Goal: Task Accomplishment & Management: Manage account settings

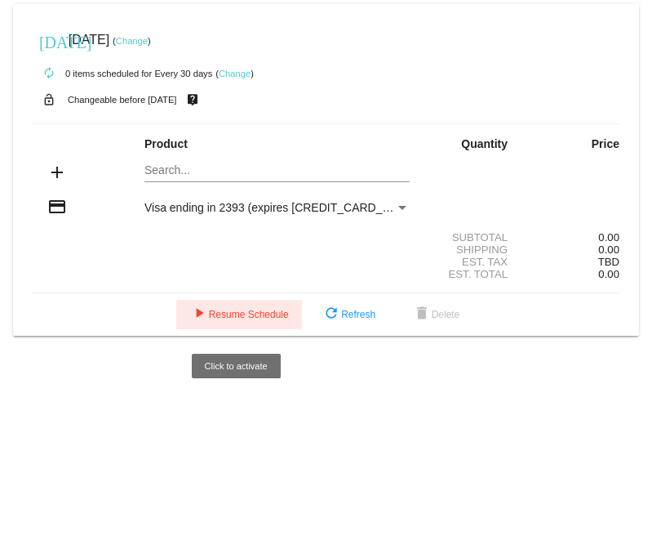
click at [225, 324] on button "play_arrow Resume Schedule" at bounding box center [239, 314] width 126 height 29
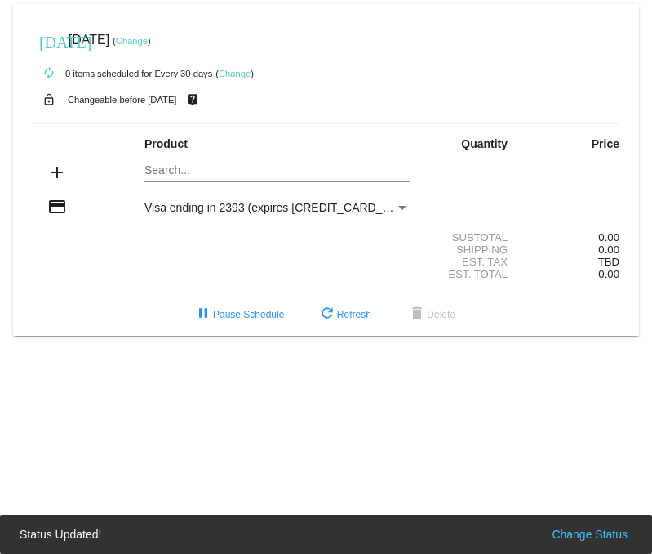
click at [172, 171] on mat-card "[DATE] [DATE] ( Change ) autorenew 0 items scheduled for Every 30 days ( Change…" at bounding box center [326, 169] width 626 height 331
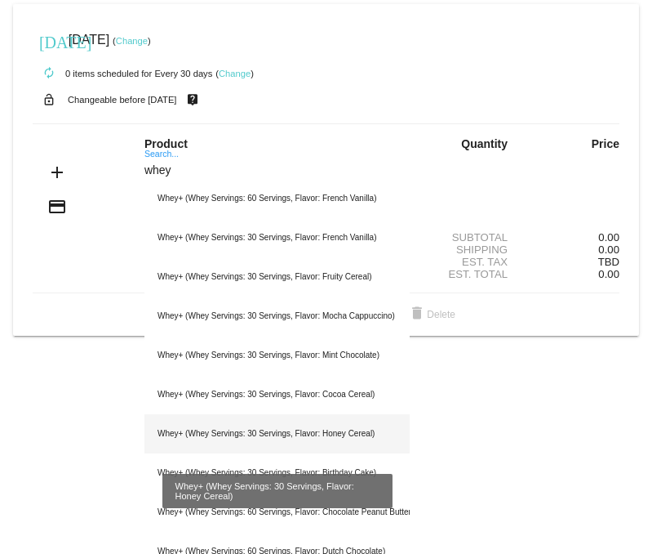
type input "whey"
click at [227, 432] on div "Whey+ (Whey Servings: 30 Servings, Flavor: Honey Cereal)" at bounding box center [277, 433] width 265 height 39
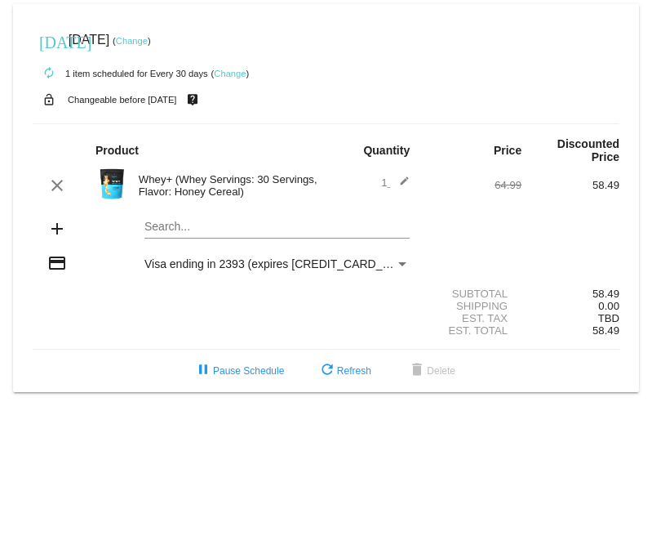
click at [407, 183] on mat-icon "edit" at bounding box center [400, 186] width 20 height 20
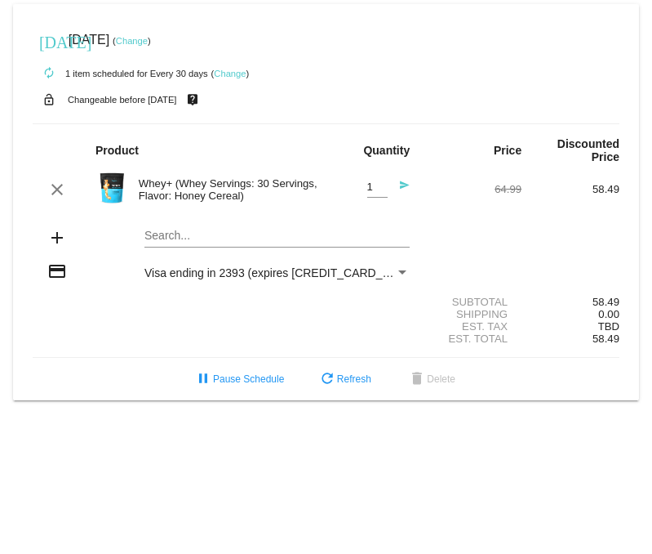
click at [406, 187] on mat-icon "send" at bounding box center [400, 190] width 20 height 20
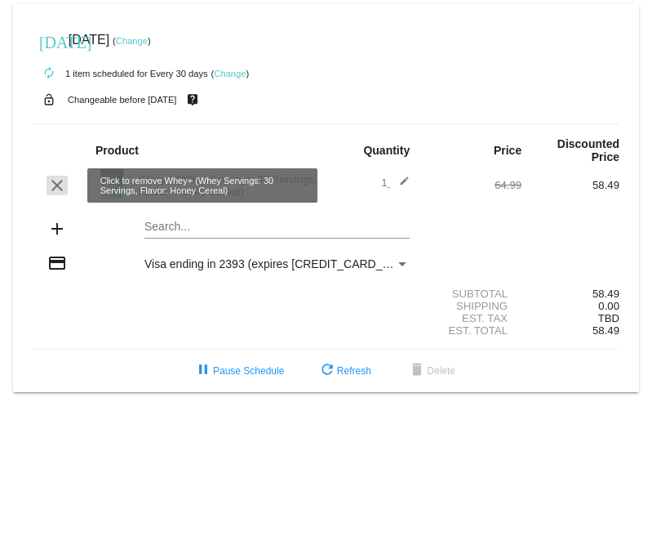
click at [60, 185] on mat-icon "clear" at bounding box center [57, 186] width 20 height 20
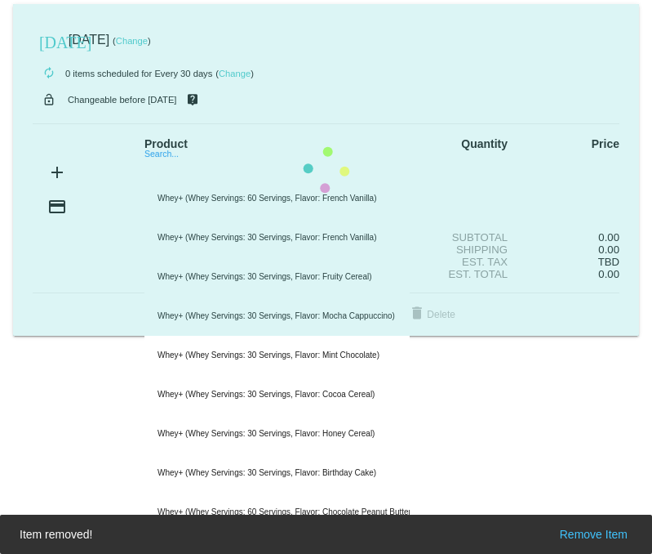
click at [166, 178] on mat-card "today Oct 20 2025 ( Change ) autorenew 0 items scheduled for Every 30 days ( Ch…" at bounding box center [326, 169] width 626 height 331
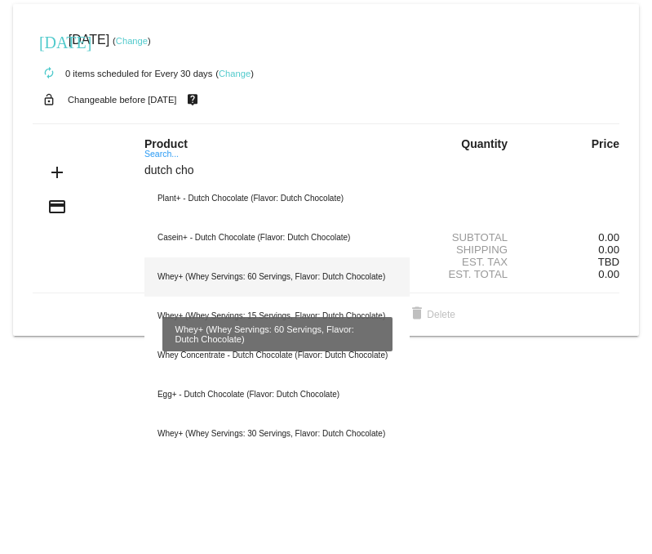
type input "dutch cho"
click at [219, 284] on div "Whey+ (Whey Servings: 60 Servings, Flavor: Dutch Chocolate)" at bounding box center [277, 276] width 265 height 39
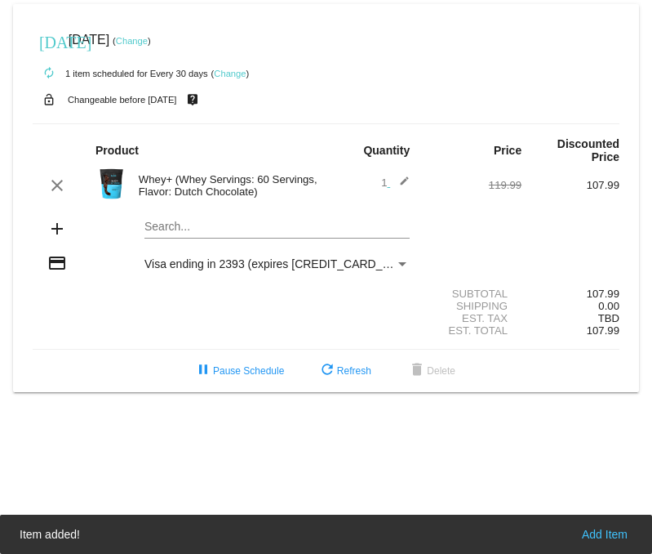
click at [115, 179] on img at bounding box center [112, 183] width 33 height 33
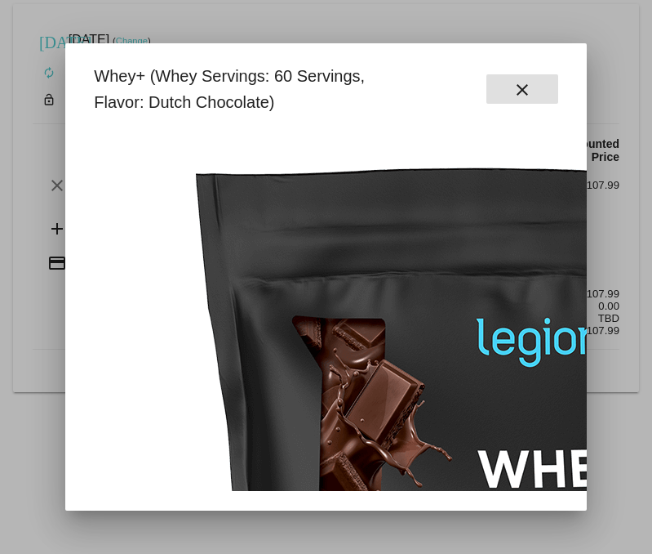
click at [522, 87] on mat-icon "close" at bounding box center [523, 90] width 20 height 20
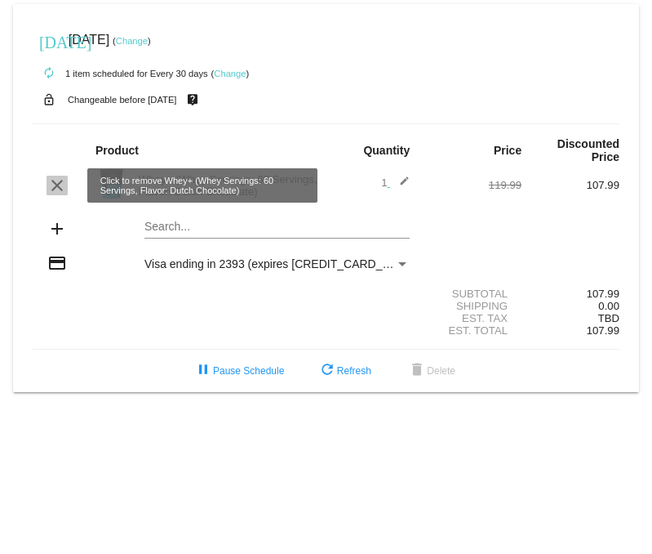
click at [51, 187] on mat-icon "clear" at bounding box center [57, 186] width 20 height 20
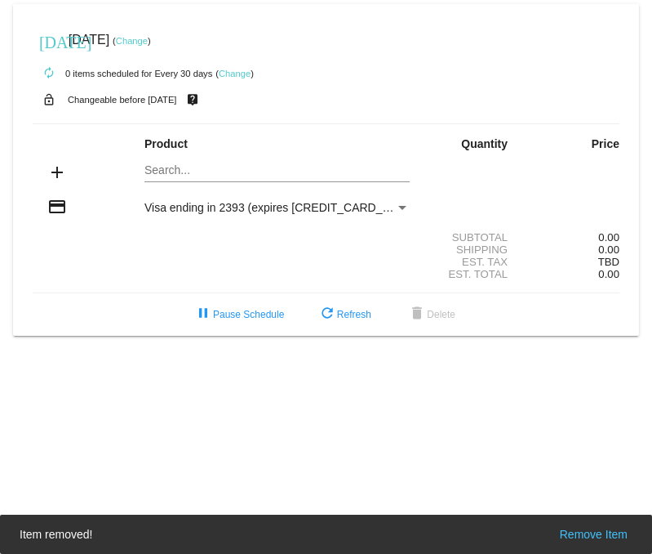
click at [162, 176] on mat-card "today Oct 20 2025 ( Change ) autorenew 0 items scheduled for Every 30 days ( Ch…" at bounding box center [326, 169] width 626 height 331
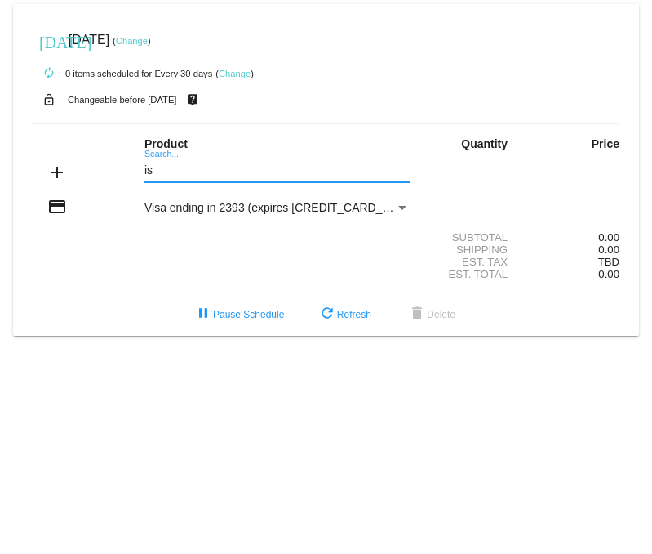
type input "i"
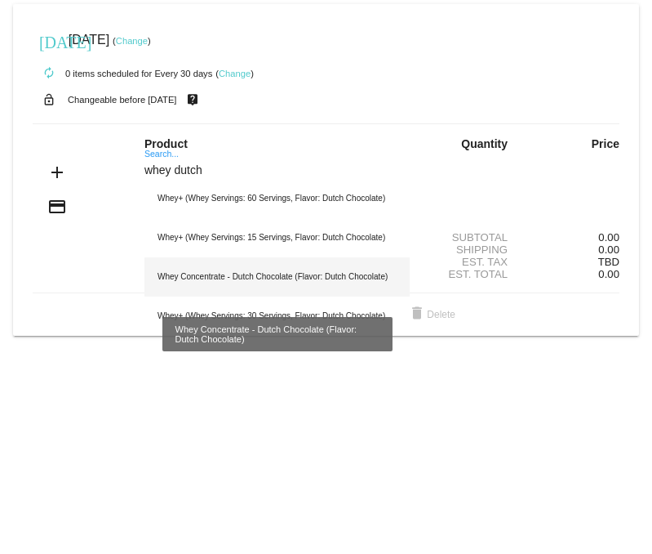
type input "whey dutch"
click at [210, 282] on div "Whey Concentrate - Dutch Chocolate (Flavor: Dutch Chocolate)" at bounding box center [277, 276] width 265 height 39
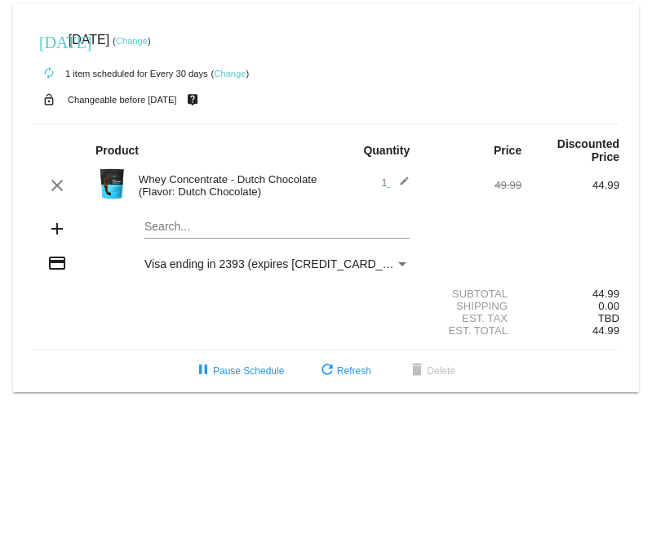
click at [117, 180] on img at bounding box center [112, 183] width 33 height 33
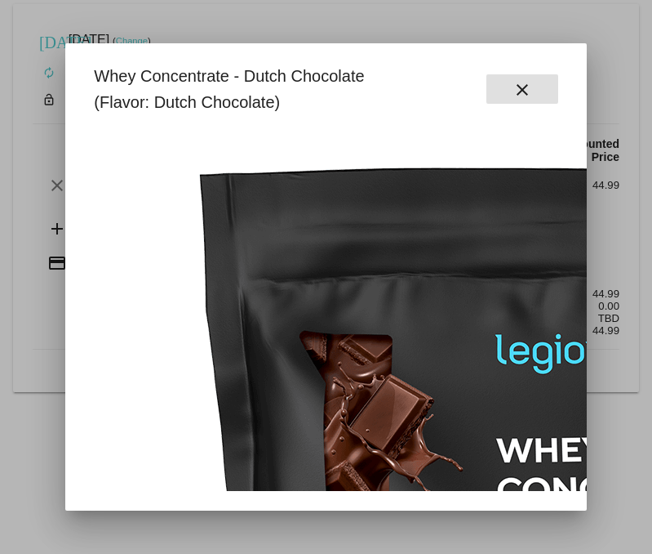
click at [514, 91] on mat-icon "close" at bounding box center [523, 90] width 20 height 20
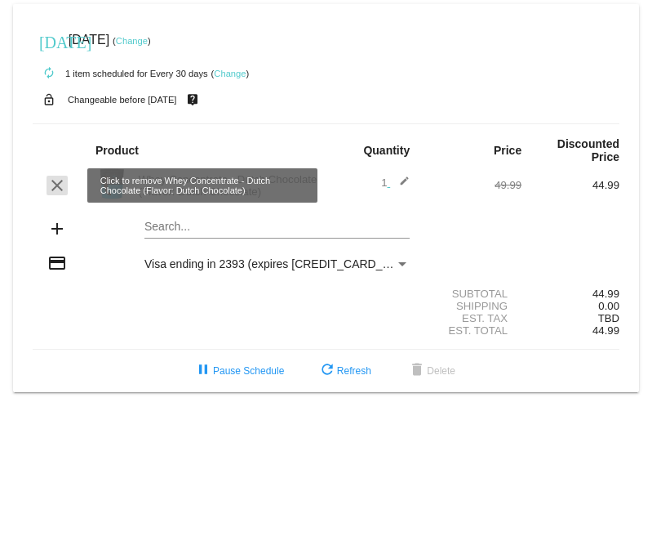
click at [55, 185] on mat-icon "clear" at bounding box center [57, 186] width 20 height 20
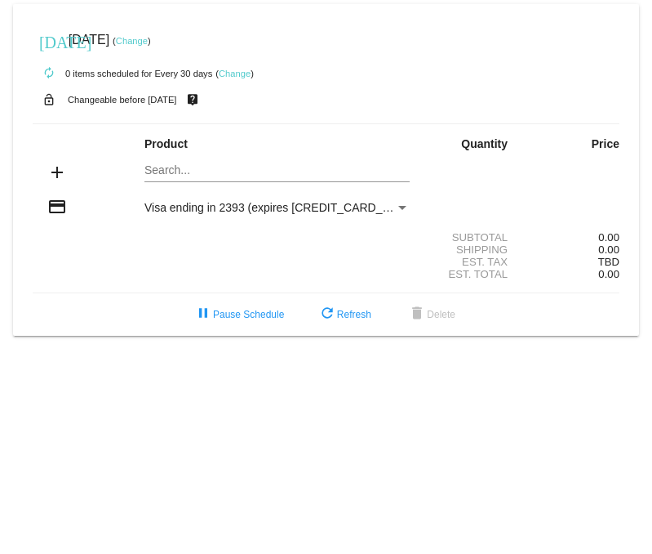
click at [189, 356] on body "today Oct 20 2025 ( Change ) autorenew 0 items scheduled for Every 30 days ( Ch…" at bounding box center [326, 277] width 652 height 554
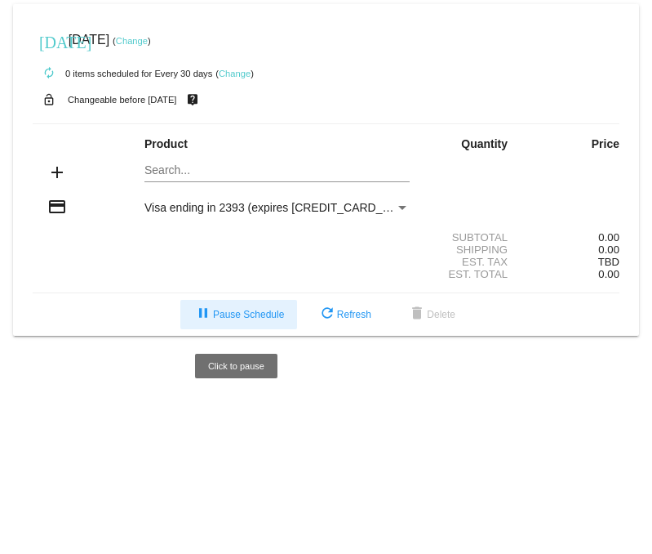
click at [238, 320] on span "pause Pause Schedule" at bounding box center [239, 314] width 91 height 11
click at [256, 318] on span "play_arrow Resume Schedule" at bounding box center [239, 314] width 100 height 11
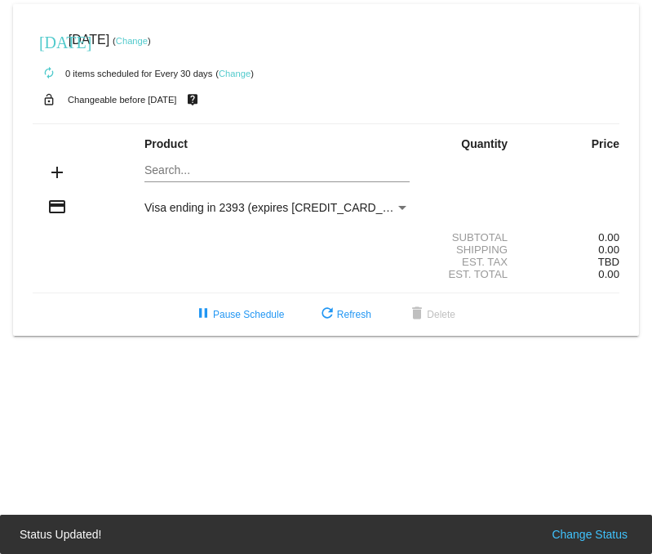
click at [167, 171] on mat-card "today Oct 20 2025 ( Change ) autorenew 0 items scheduled for Every 30 days ( Ch…" at bounding box center [326, 169] width 626 height 331
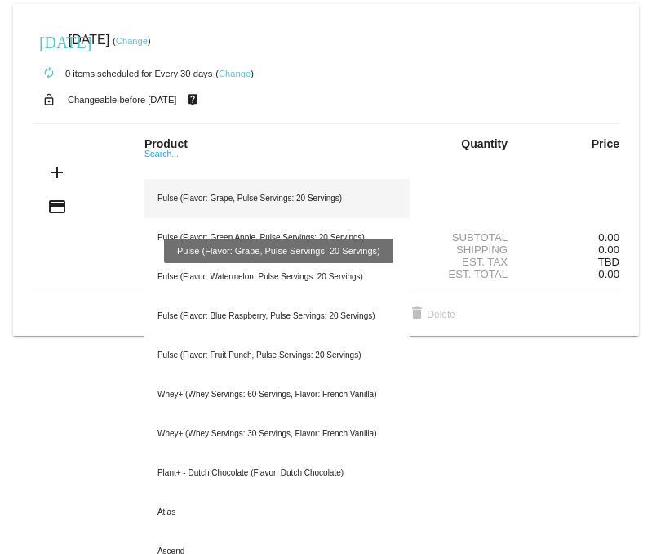
click at [172, 202] on div "Pulse (Flavor: Grape, Pulse Servings: 20 Servings)" at bounding box center [277, 198] width 265 height 39
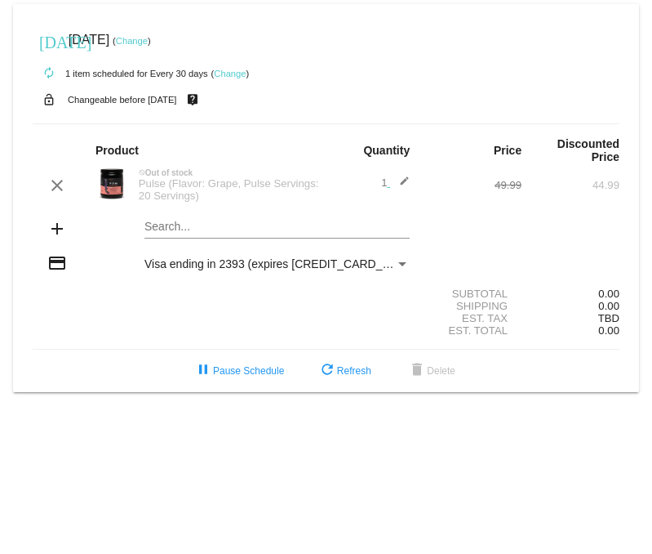
click at [176, 235] on mat-card "today Oct 20 2025 ( Change ) autorenew 1 item scheduled for Every 30 days ( Cha…" at bounding box center [326, 198] width 626 height 388
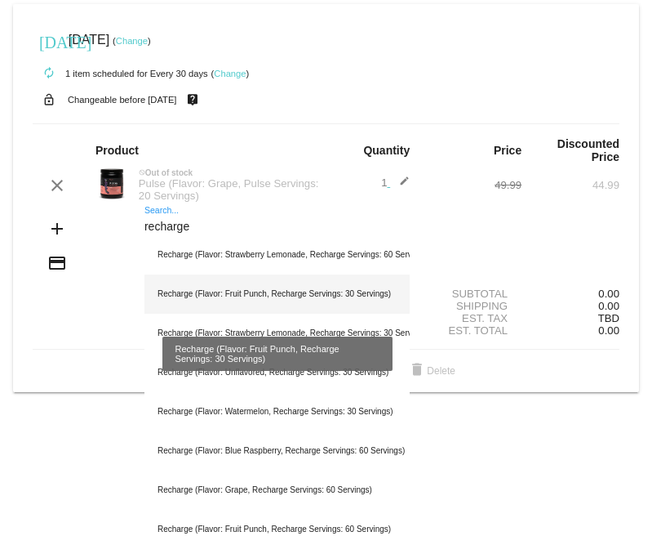
type input "recharge"
click at [242, 297] on div "Recharge (Flavor: Fruit Punch, Recharge Servings: 30 Servings)" at bounding box center [277, 293] width 265 height 39
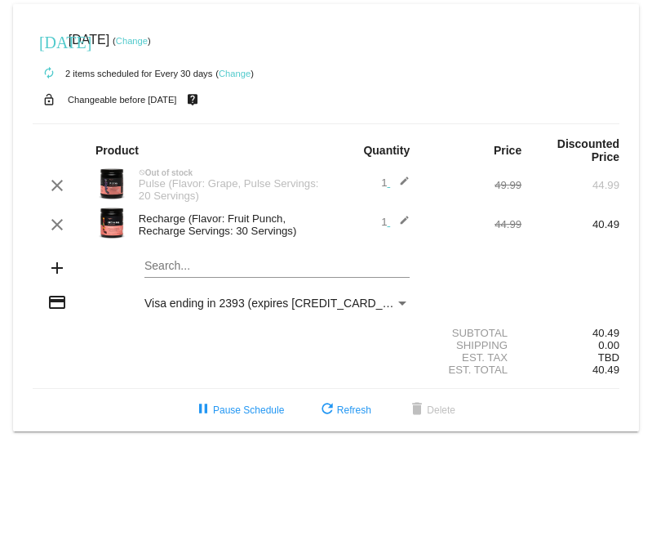
click at [336, 69] on div "autorenew 2 items scheduled for Every 30 days ( Change )" at bounding box center [326, 72] width 587 height 33
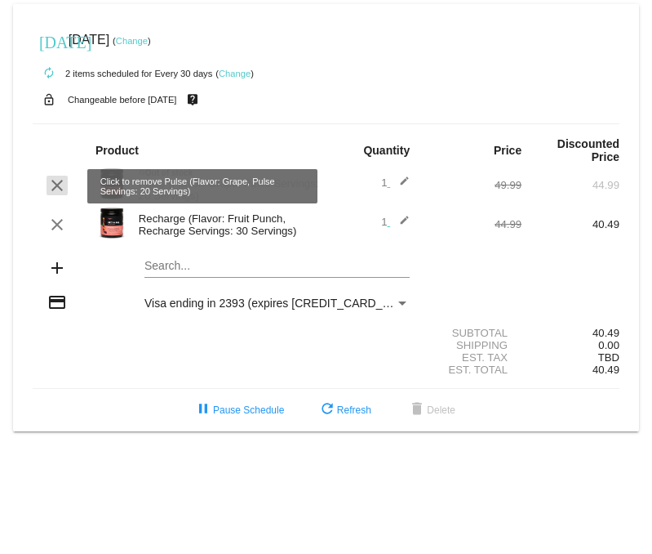
click at [60, 188] on mat-icon "clear" at bounding box center [57, 186] width 20 height 20
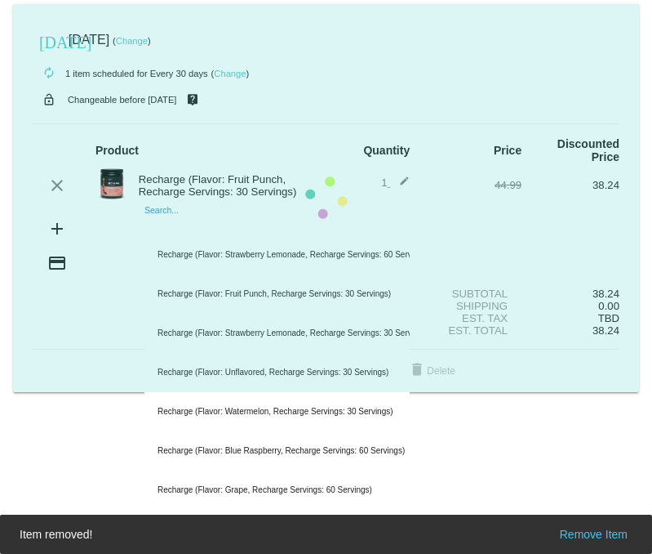
click at [162, 231] on mat-card "today Oct 20 2025 ( Change ) autorenew 1 item scheduled for Every 30 days ( Cha…" at bounding box center [326, 198] width 626 height 388
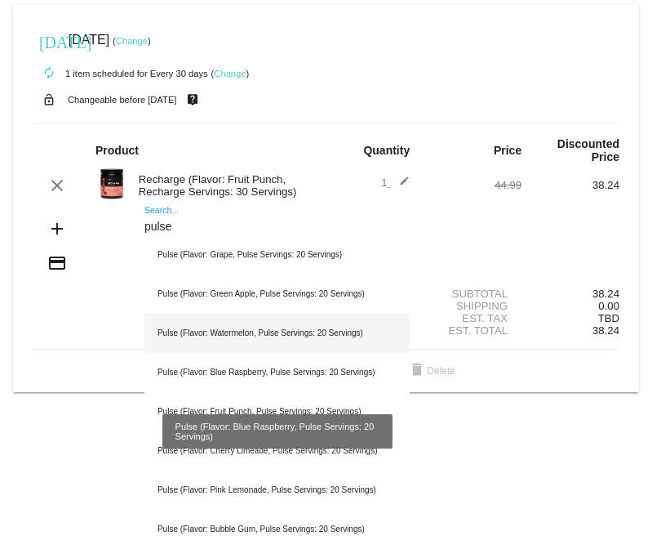
scroll to position [1, 0]
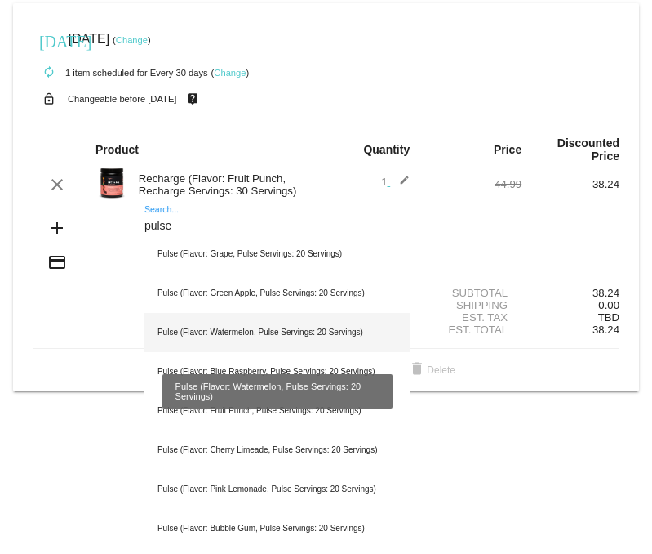
type input "pulse"
click at [227, 338] on div "Pulse (Flavor: Watermelon, Pulse Servings: 20 Servings)" at bounding box center [277, 332] width 265 height 39
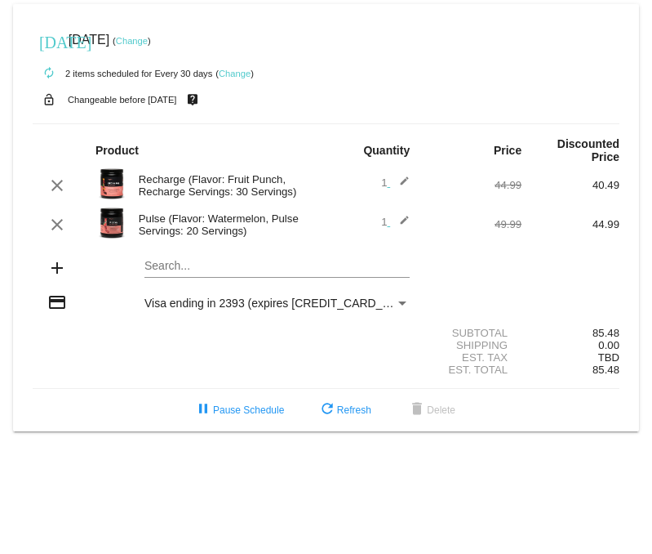
click at [115, 185] on img at bounding box center [112, 183] width 33 height 33
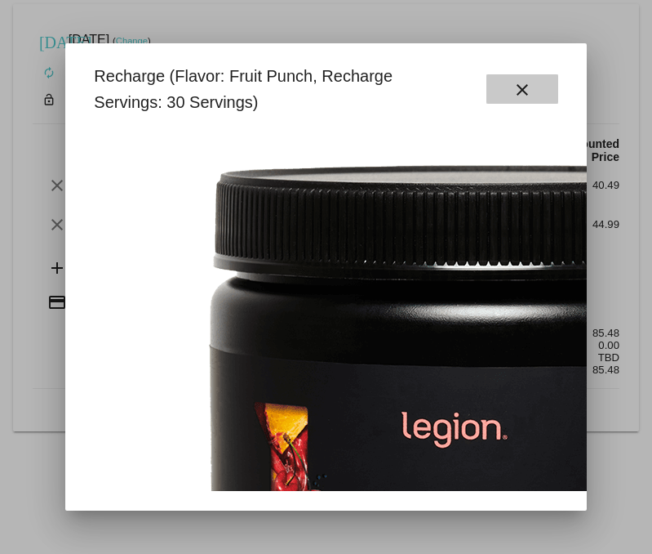
click at [523, 93] on mat-icon "close" at bounding box center [523, 90] width 20 height 20
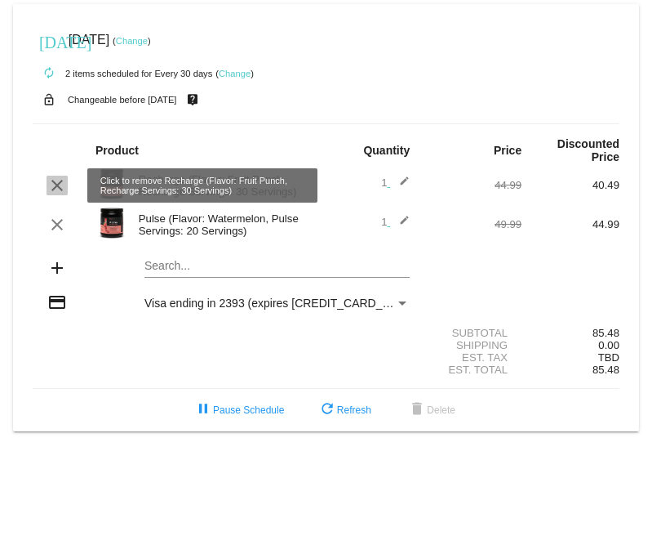
click at [63, 185] on mat-icon "clear" at bounding box center [57, 186] width 20 height 20
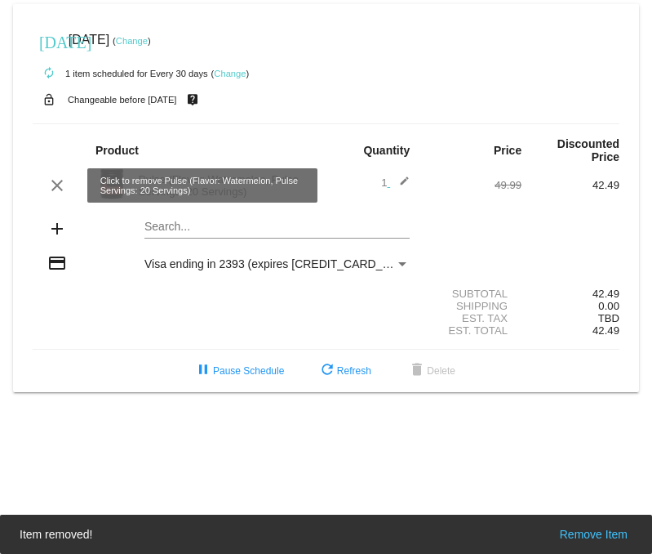
click at [63, 185] on mat-icon "clear" at bounding box center [57, 186] width 20 height 20
